Goal: Complete application form

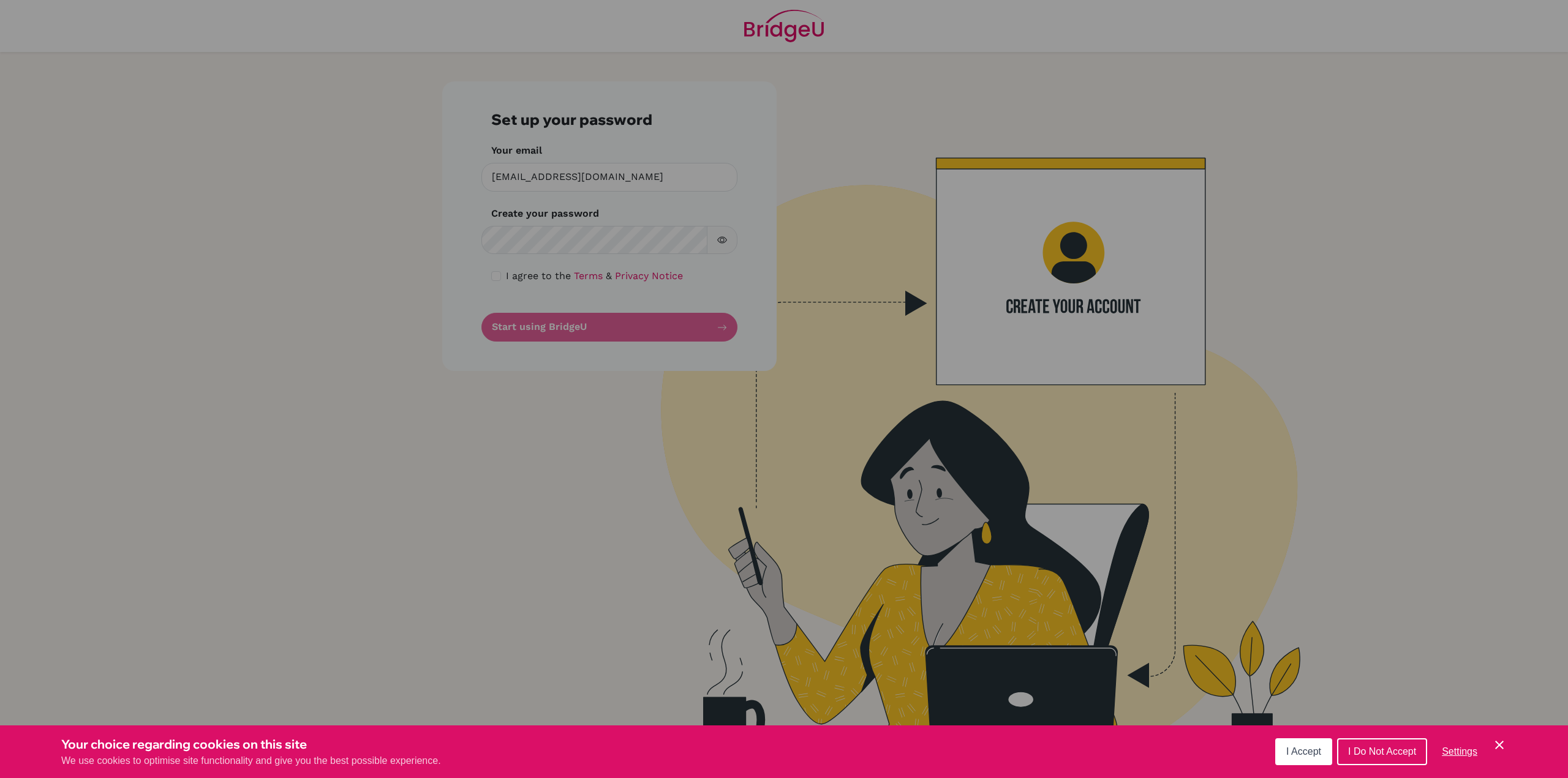
click at [1308, 748] on span "I Accept" at bounding box center [1303, 751] width 35 height 10
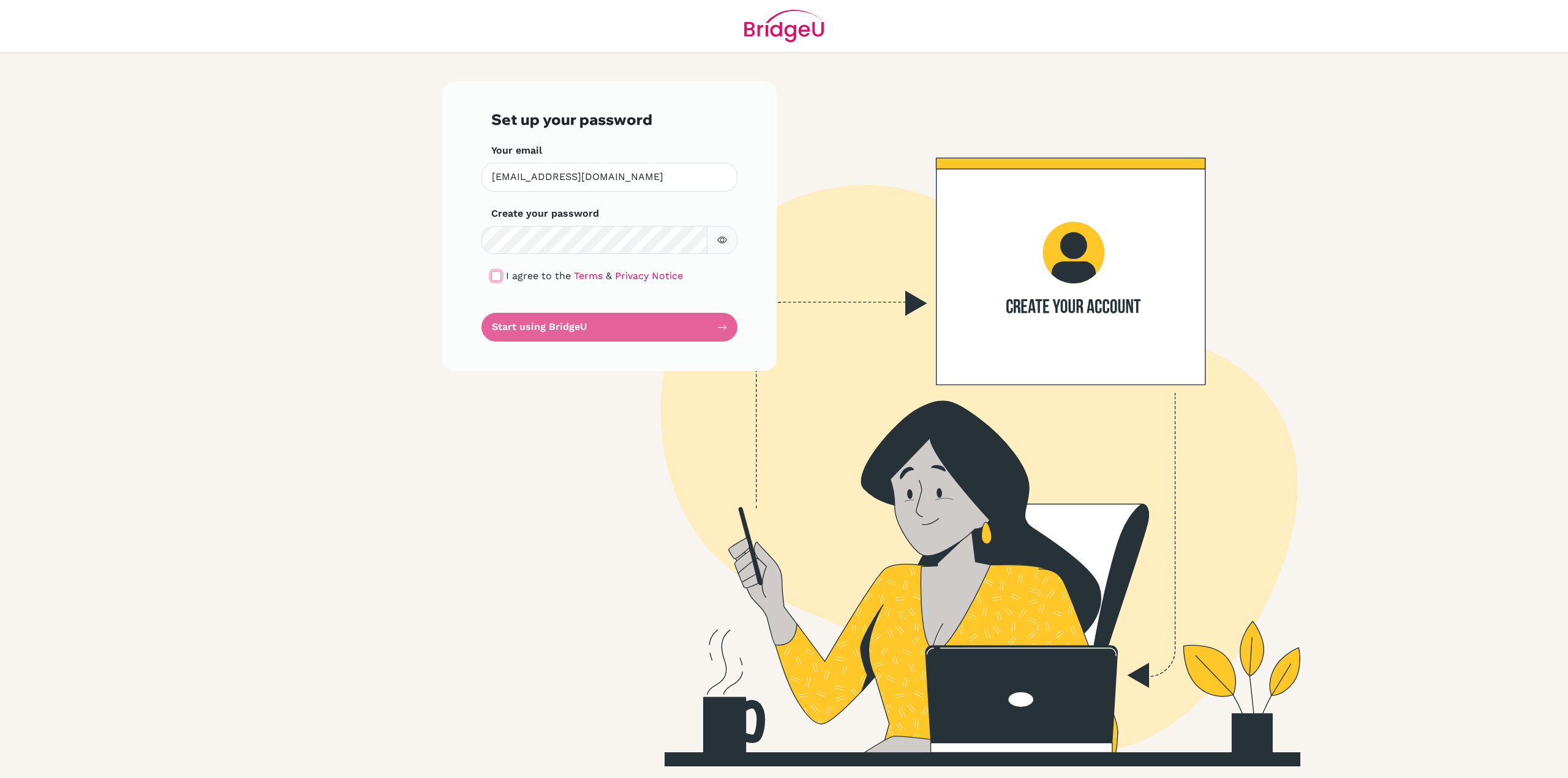
click at [492, 272] on input "checkbox" at bounding box center [496, 276] width 10 height 10
checkbox input "true"
click at [568, 333] on button "Start using BridgeU" at bounding box center [609, 327] width 256 height 29
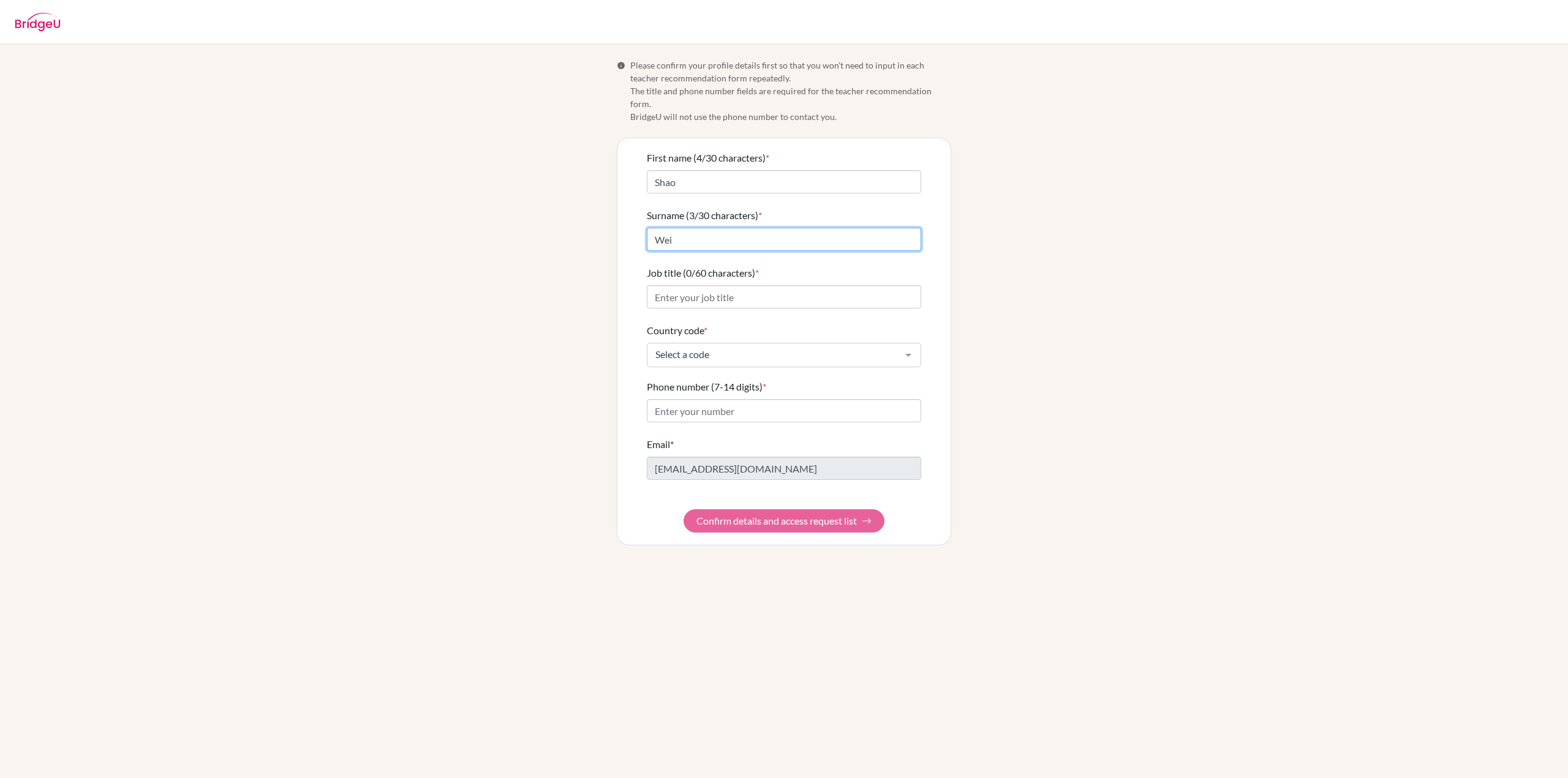
click at [705, 228] on input "Wei" at bounding box center [784, 239] width 274 height 23
type input "W"
type input "Geng"
click at [760, 172] on input "Shao" at bounding box center [784, 182] width 274 height 23
type input "[PERSON_NAME]"
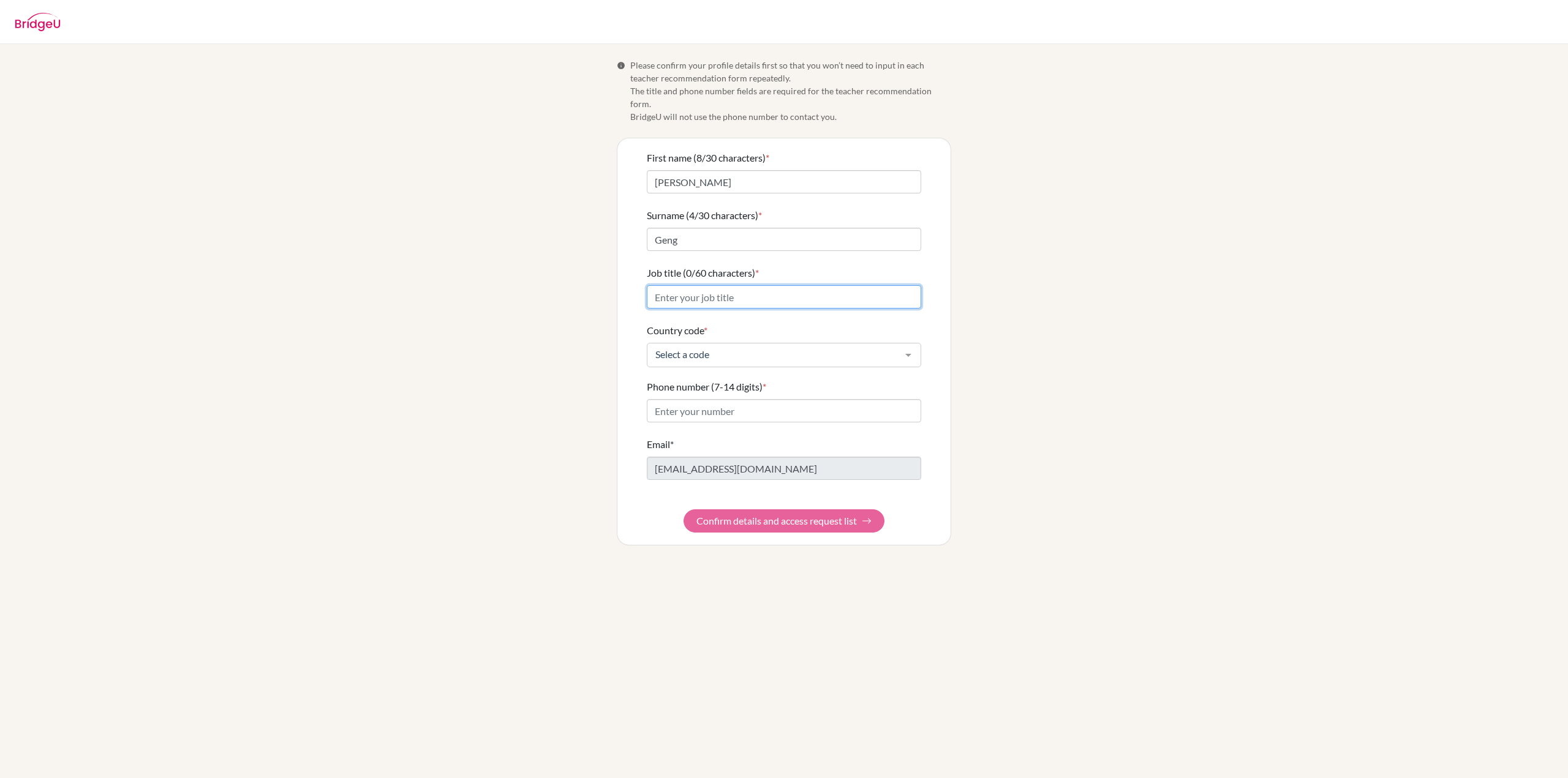
click at [772, 293] on input "Job title (0/60 characters) *" at bounding box center [784, 297] width 274 height 23
type input "Teacher"
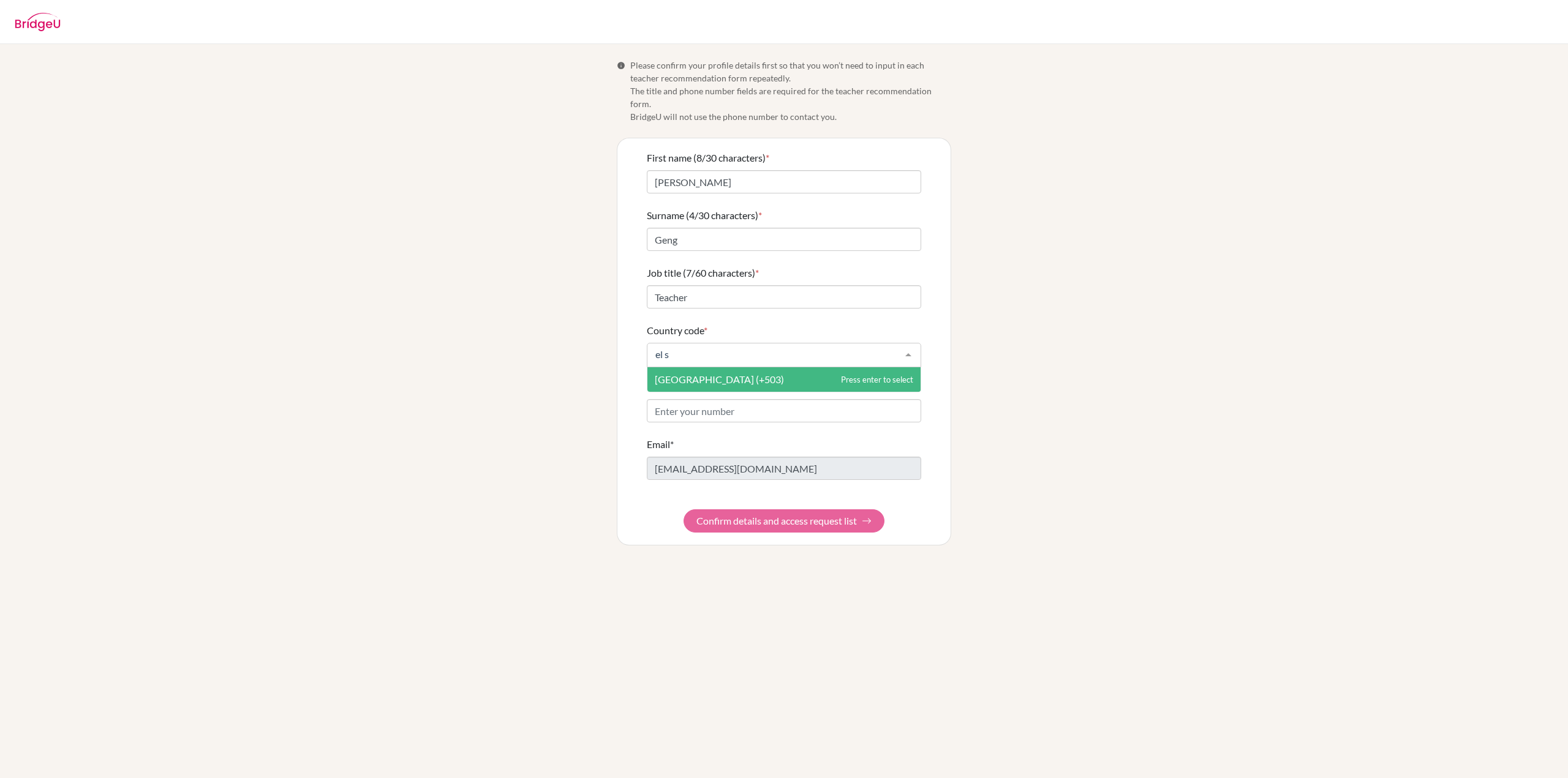
type input "el sa"
click at [738, 368] on span "[GEOGRAPHIC_DATA] (+503)" at bounding box center [784, 380] width 273 height 25
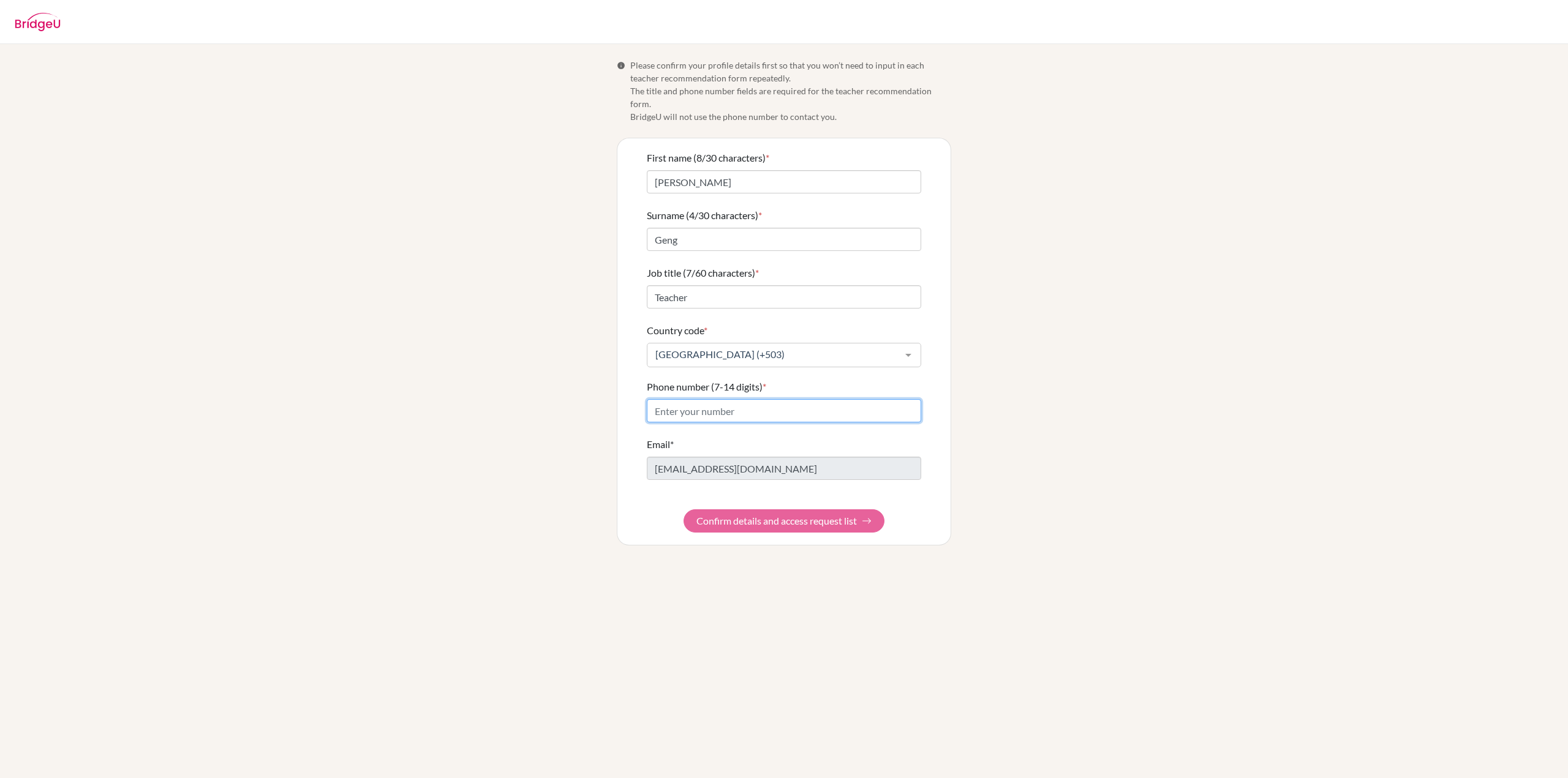
click at [750, 400] on input "Phone number (7-14 digits) *" at bounding box center [784, 411] width 274 height 23
type input "75664928"
click at [741, 509] on button "Confirm details and access request list" at bounding box center [784, 521] width 201 height 23
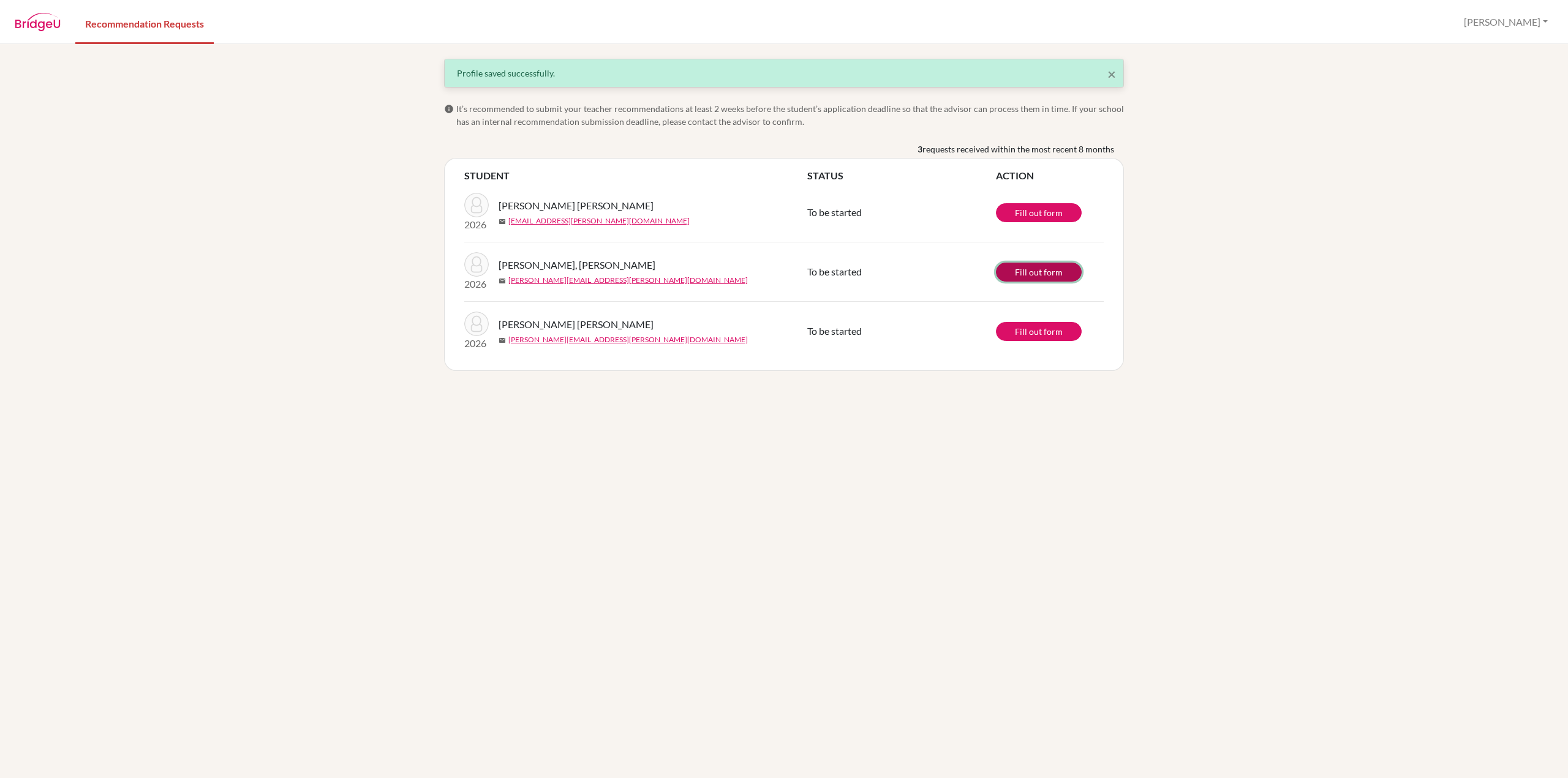
click at [1056, 265] on link "Fill out form" at bounding box center [1039, 272] width 86 height 19
